Goal: Task Accomplishment & Management: Use online tool/utility

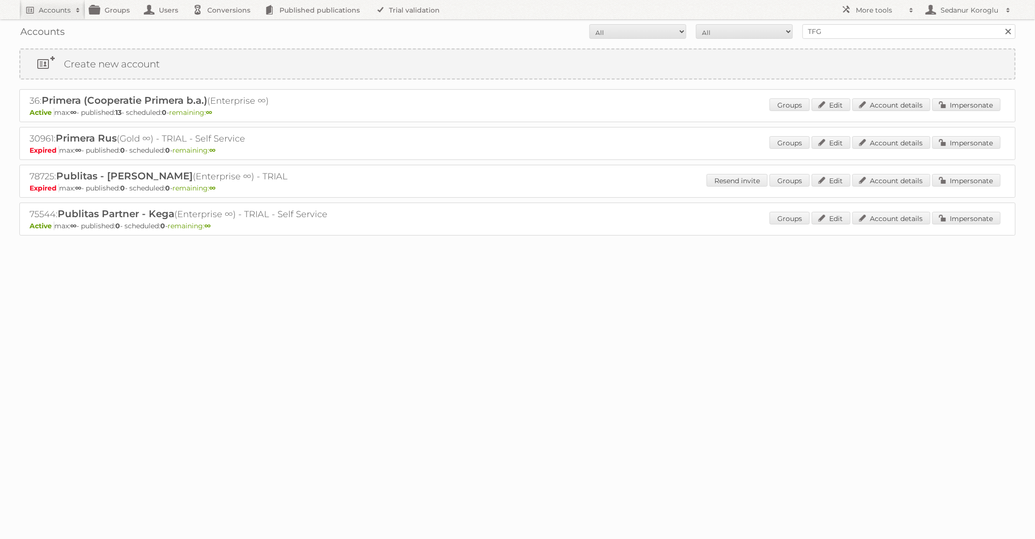
type input "TFG Media"
click at [1001, 24] on input "Search" at bounding box center [1008, 31] width 15 height 15
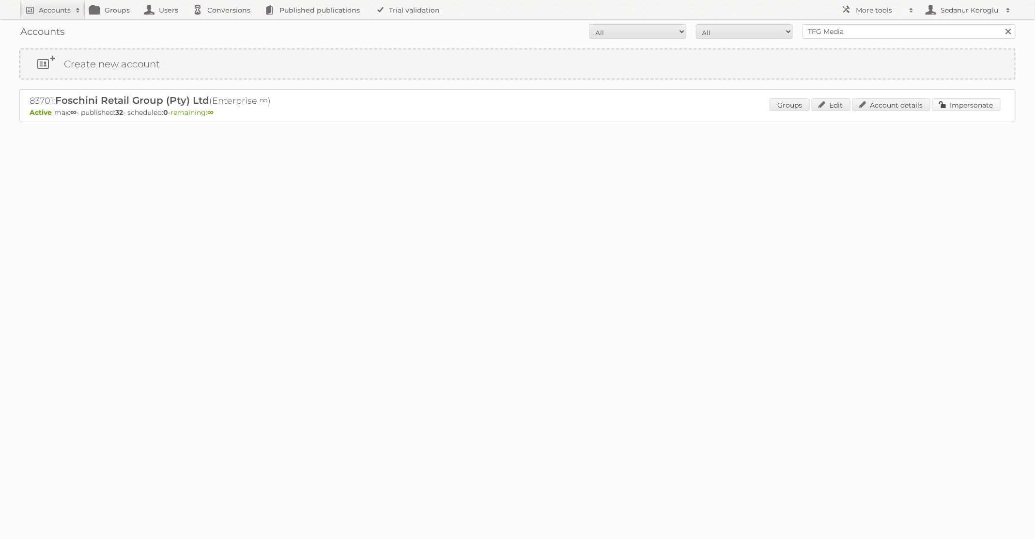
click at [978, 105] on link "Impersonate" at bounding box center [967, 104] width 68 height 13
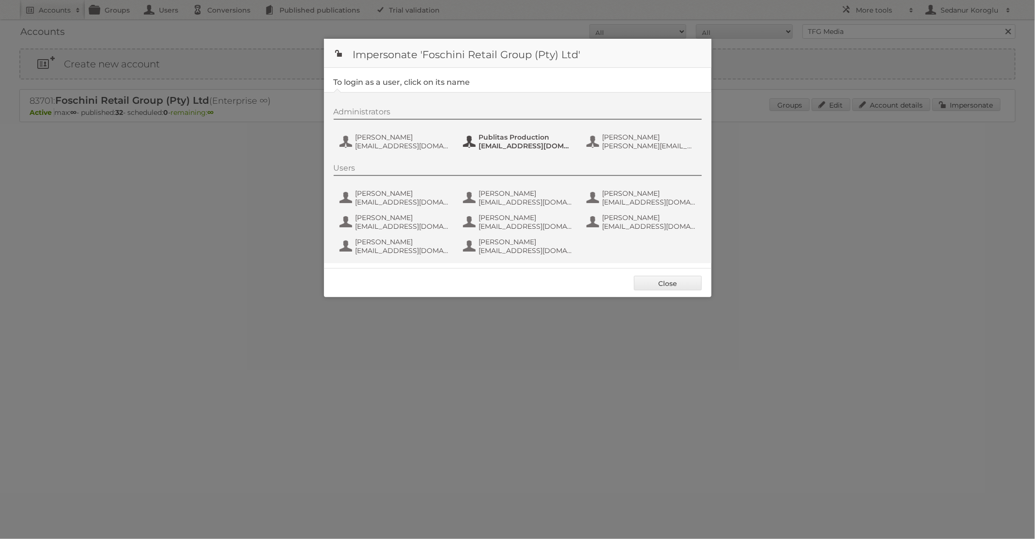
click at [501, 137] on span "Publitas Production" at bounding box center [526, 137] width 94 height 9
